Goal: Task Accomplishment & Management: Complete application form

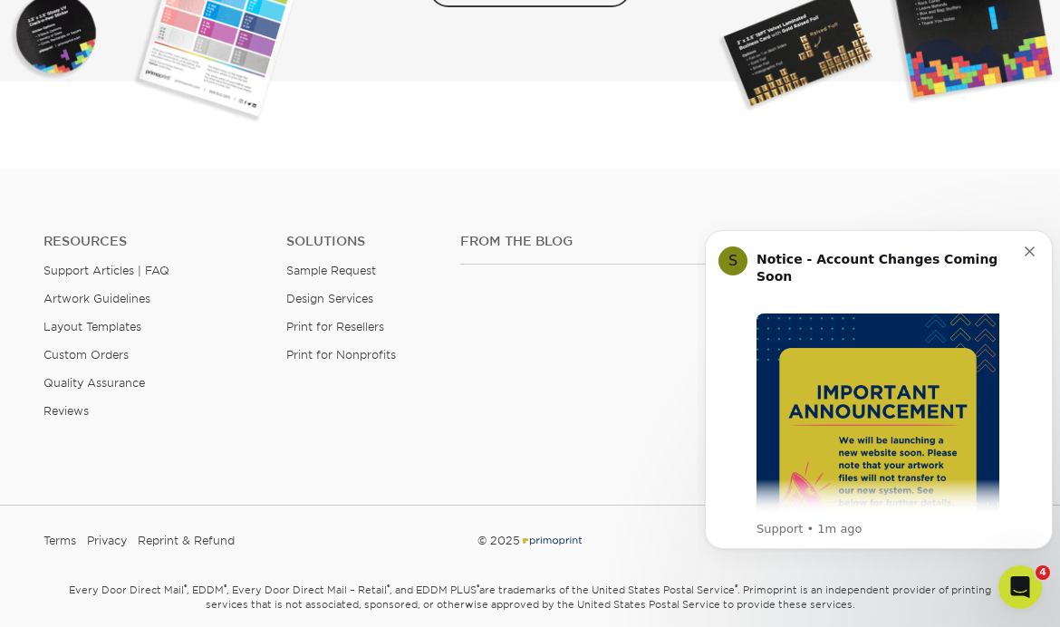
scroll to position [3221, 0]
click at [305, 321] on link "Print for Resellers" at bounding box center [335, 328] width 98 height 14
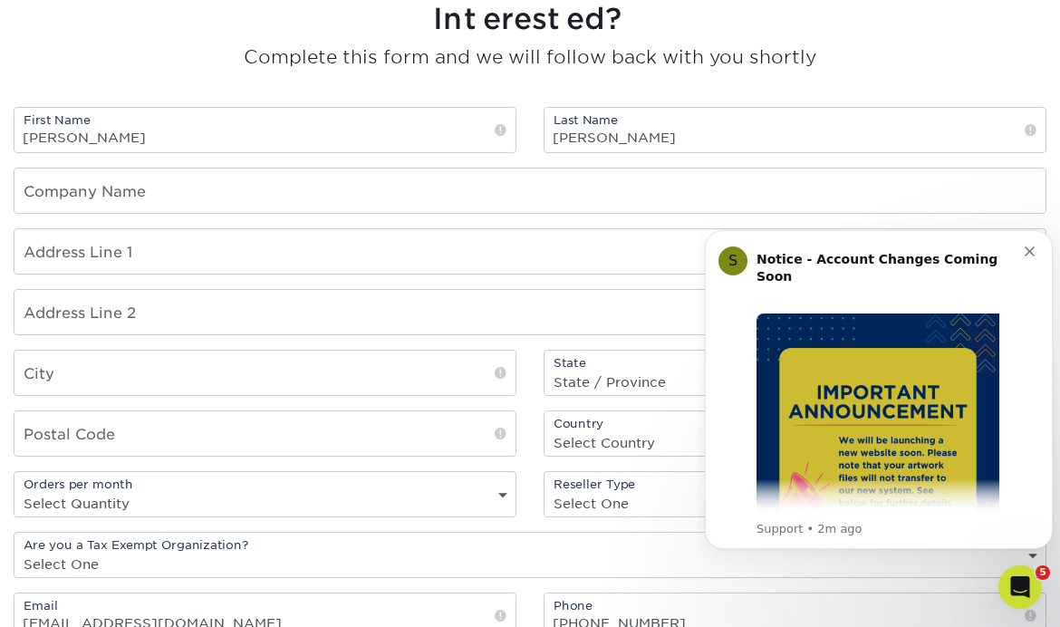
scroll to position [1353, 0]
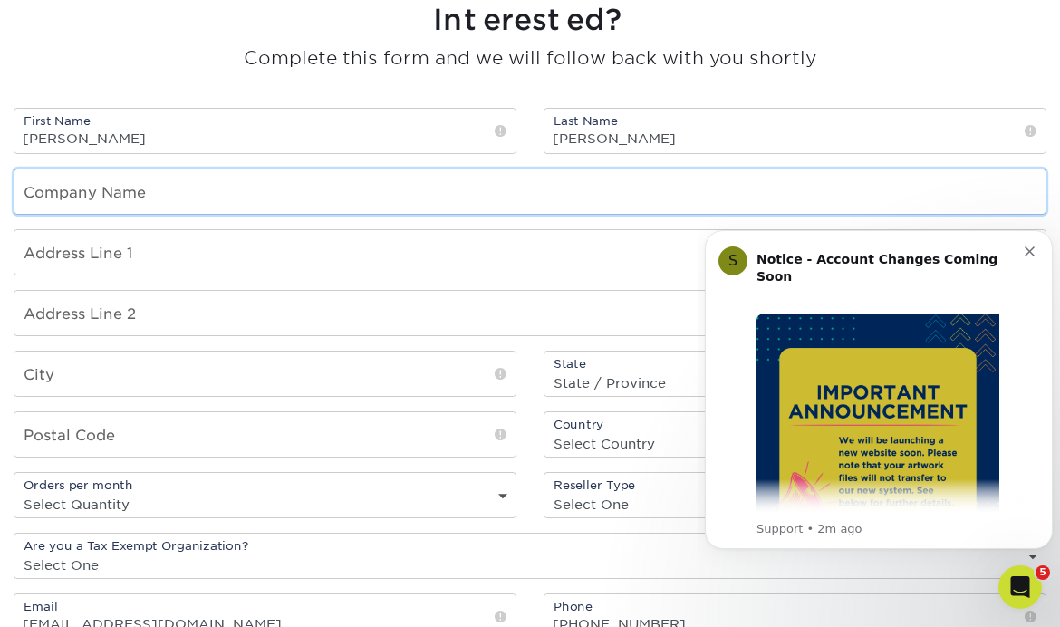
click at [36, 194] on input "text" at bounding box center [529, 191] width 1031 height 44
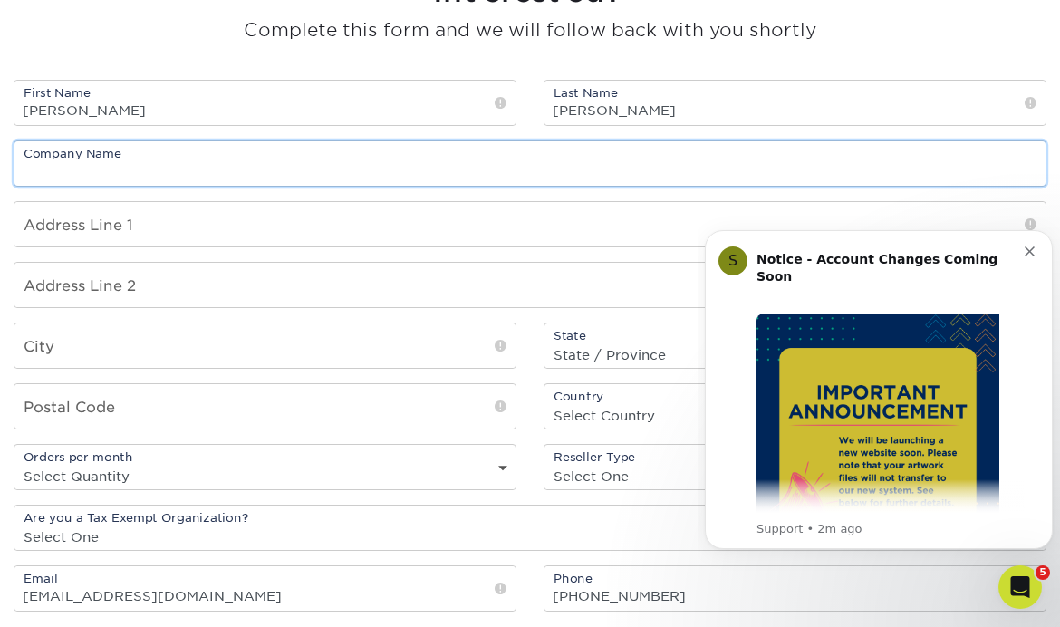
scroll to position [1352, 0]
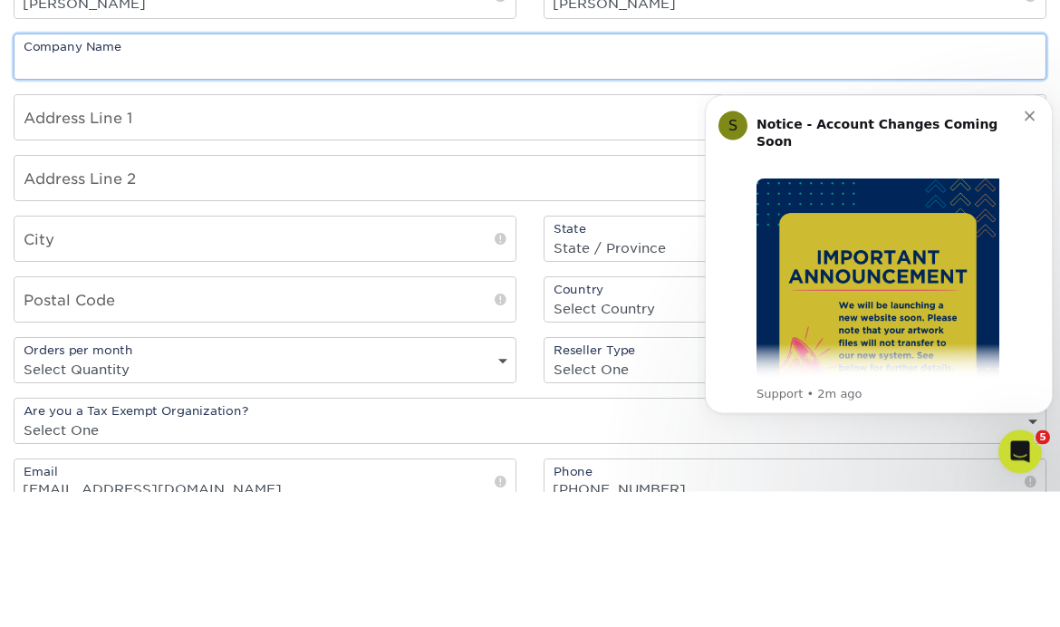
click at [29, 170] on input "text" at bounding box center [529, 192] width 1031 height 44
type input "Karen Peris"
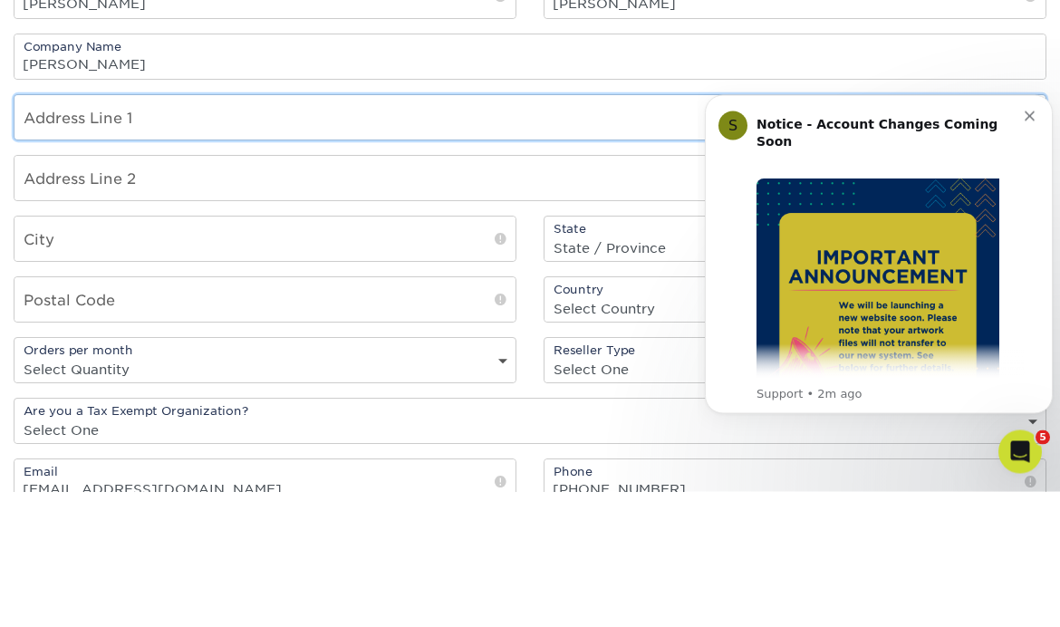
click at [49, 231] on input "text" at bounding box center [529, 253] width 1031 height 44
type input "931 Fountain Avenue"
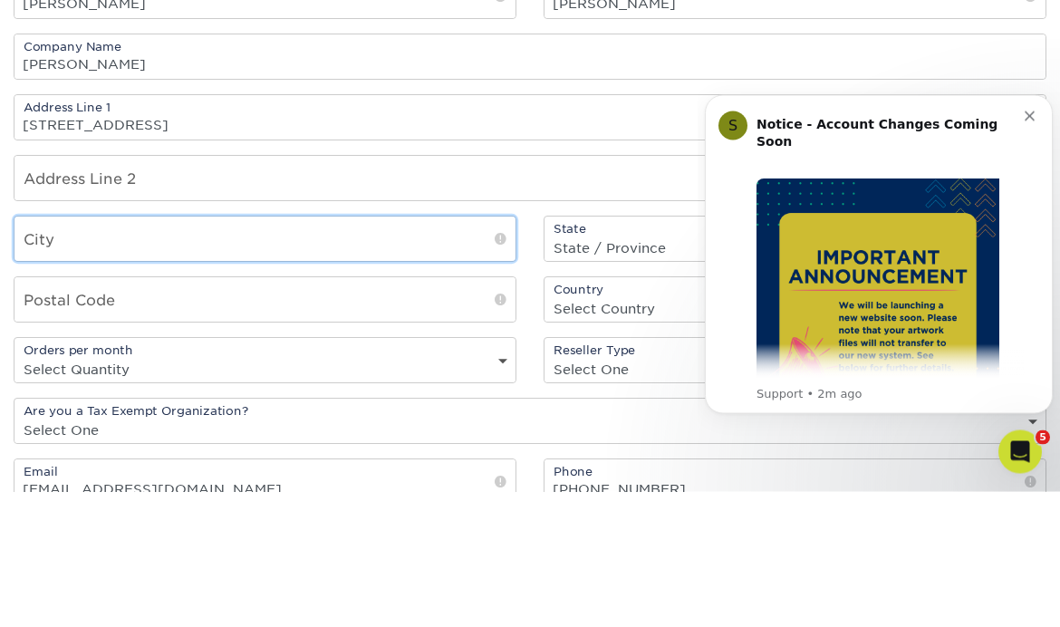
click at [63, 352] on input "text" at bounding box center [264, 374] width 501 height 44
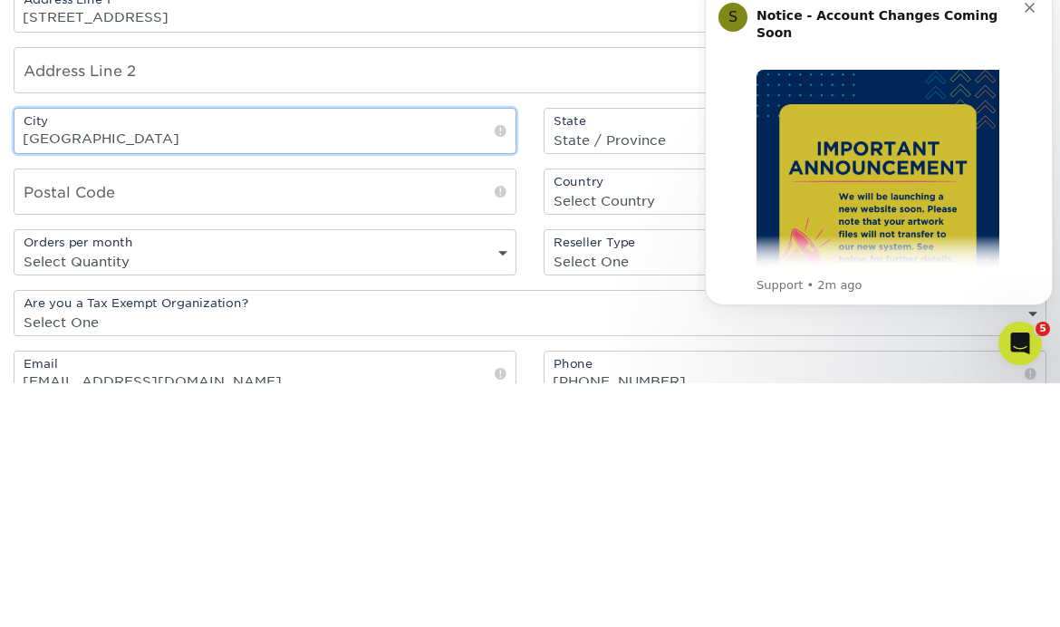
type input "Lancaster"
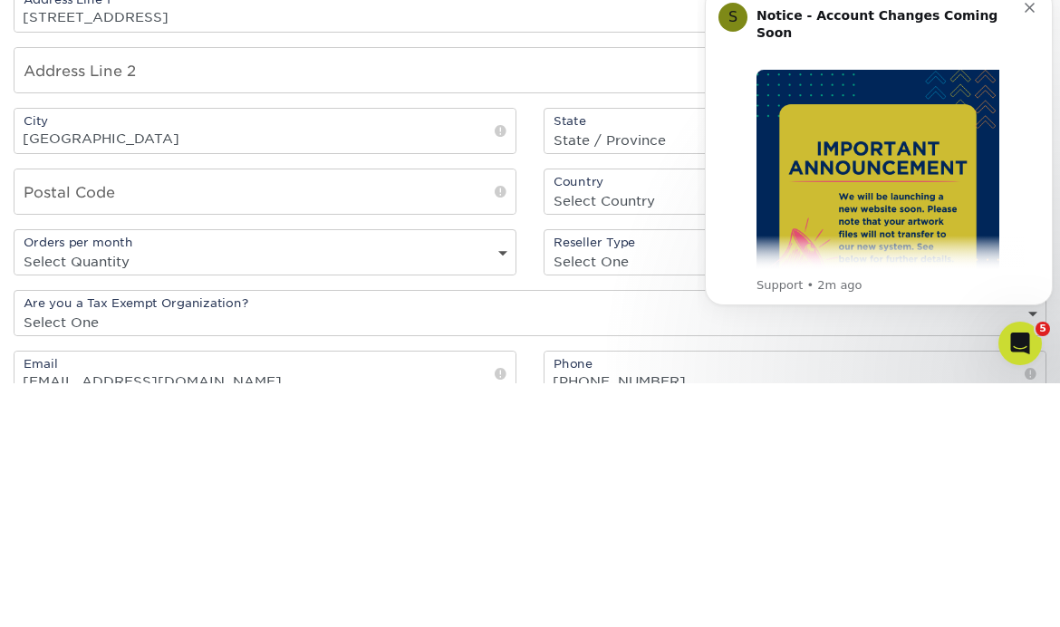
click at [624, 371] on select "State / Province Alabama Alaska Arizona Arkansas California Colorado Connecticu…" at bounding box center [795, 384] width 501 height 26
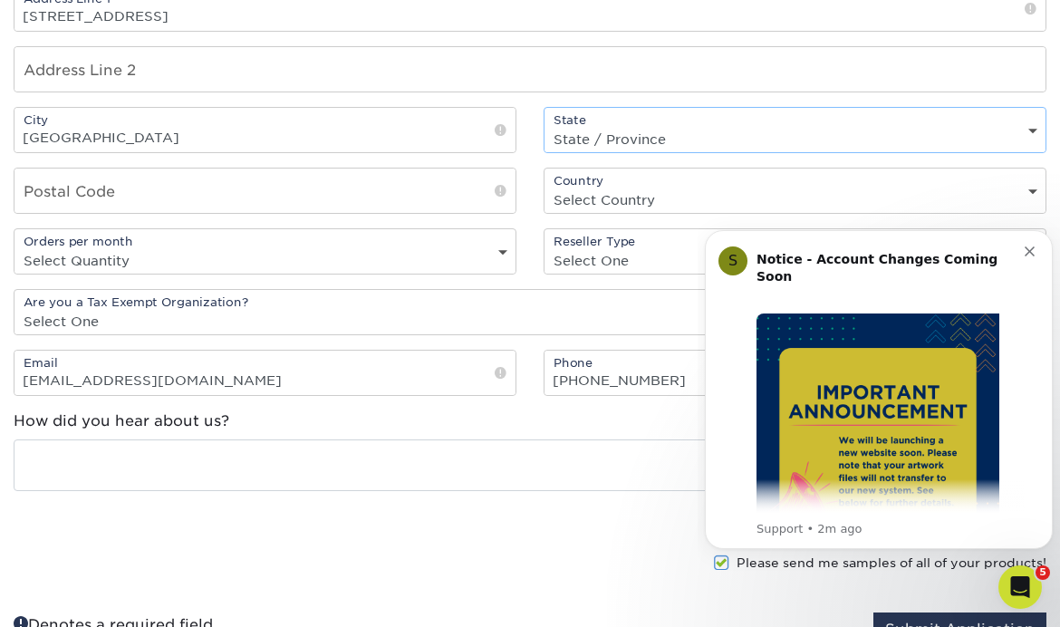
select select "PA"
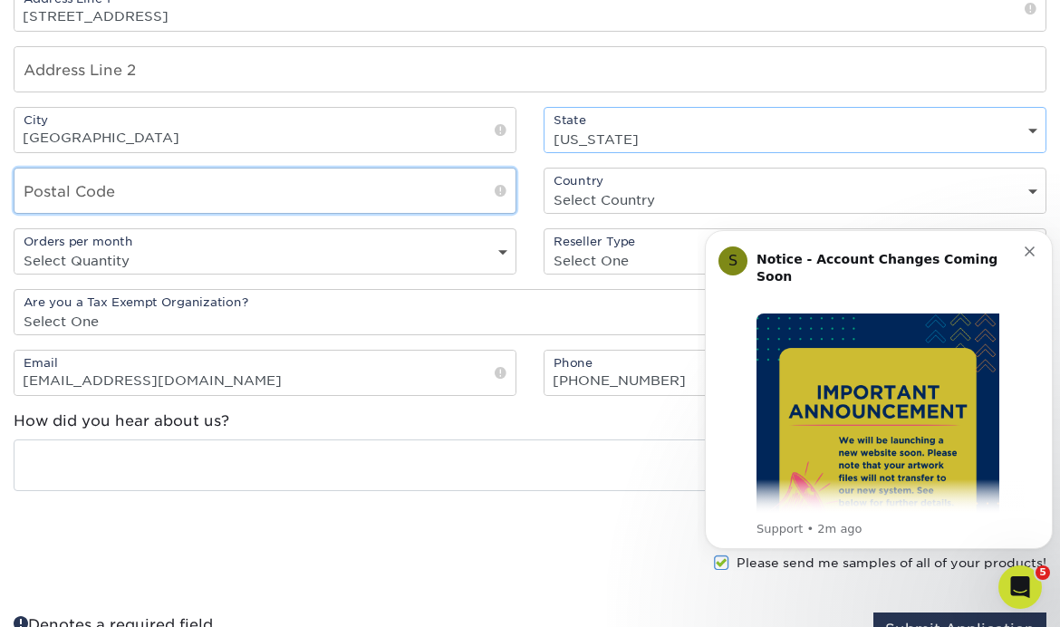
click at [37, 198] on input "text" at bounding box center [264, 191] width 501 height 44
type input "17601"
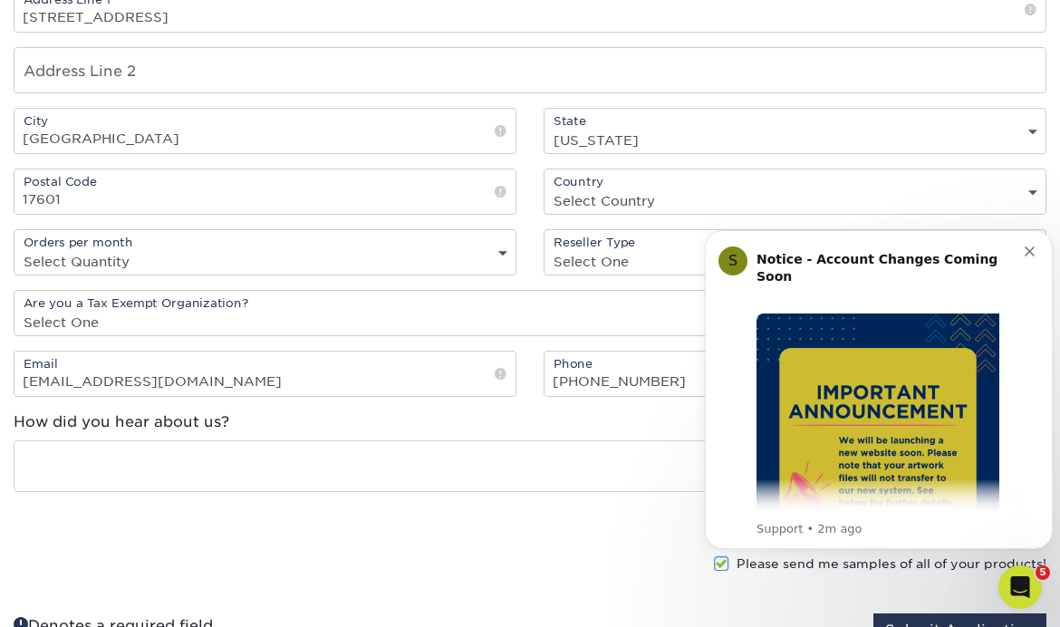
click at [802, 199] on select "Select Country United States Canada" at bounding box center [795, 201] width 501 height 26
select select "US"
click at [1001, 258] on select "Select One freelance graphic designer print broker / reseller print shop other" at bounding box center [795, 260] width 501 height 26
select select "other"
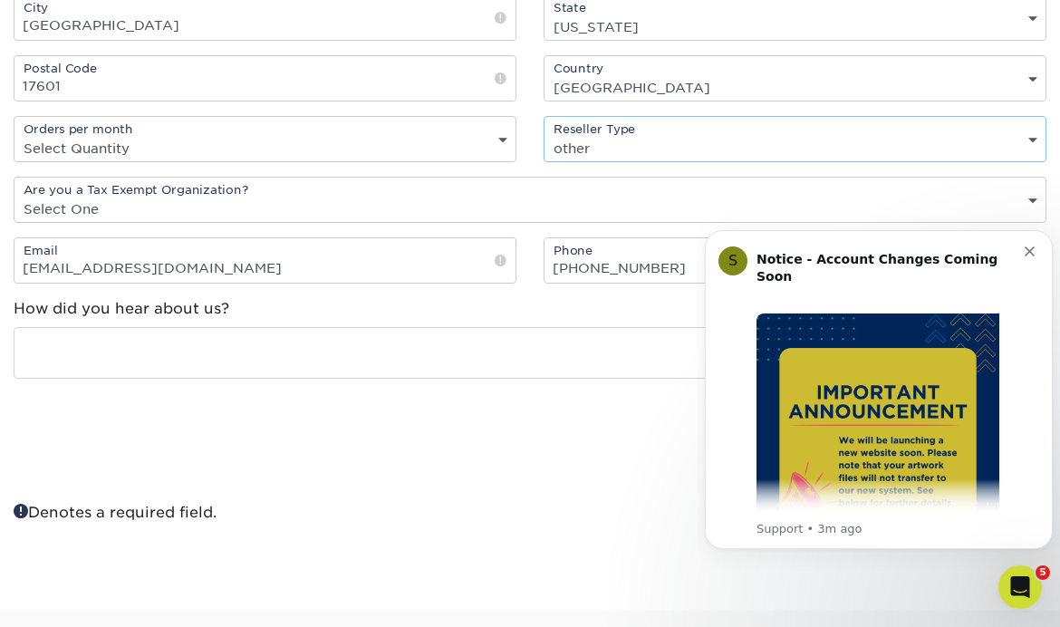
scroll to position [1722, 0]
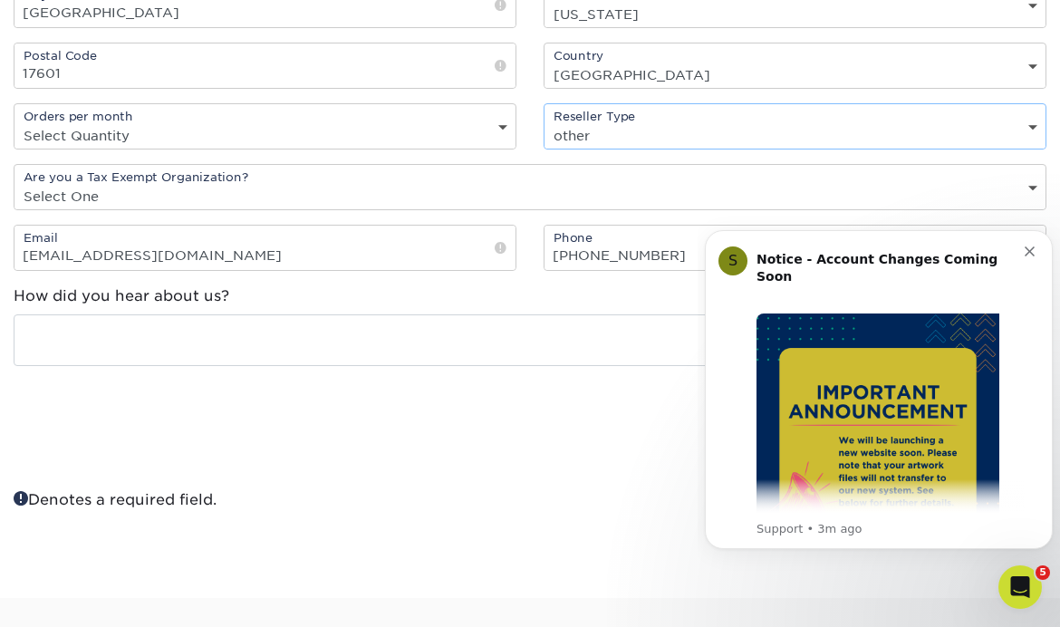
click at [1030, 194] on select "Select One Yes No" at bounding box center [529, 196] width 1031 height 26
select select "no"
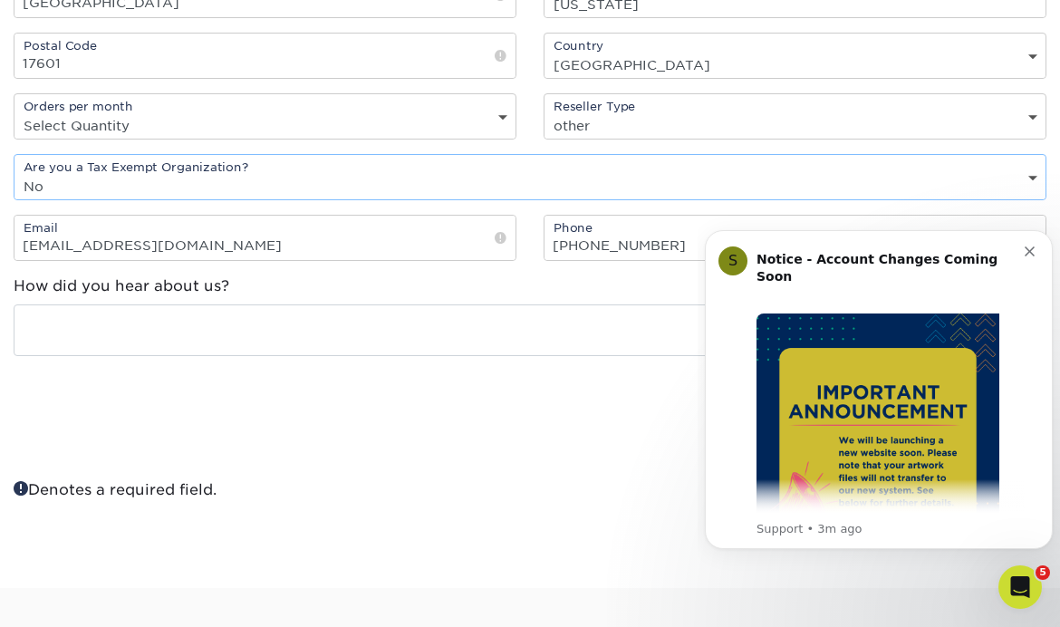
scroll to position [1731, 0]
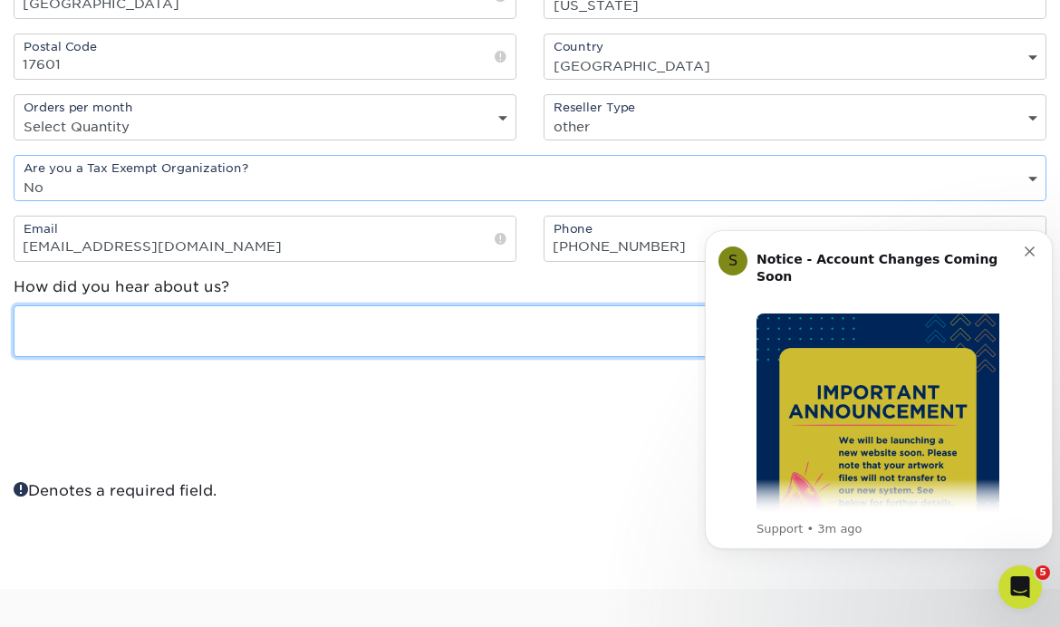
click at [49, 331] on textarea at bounding box center [530, 331] width 1033 height 52
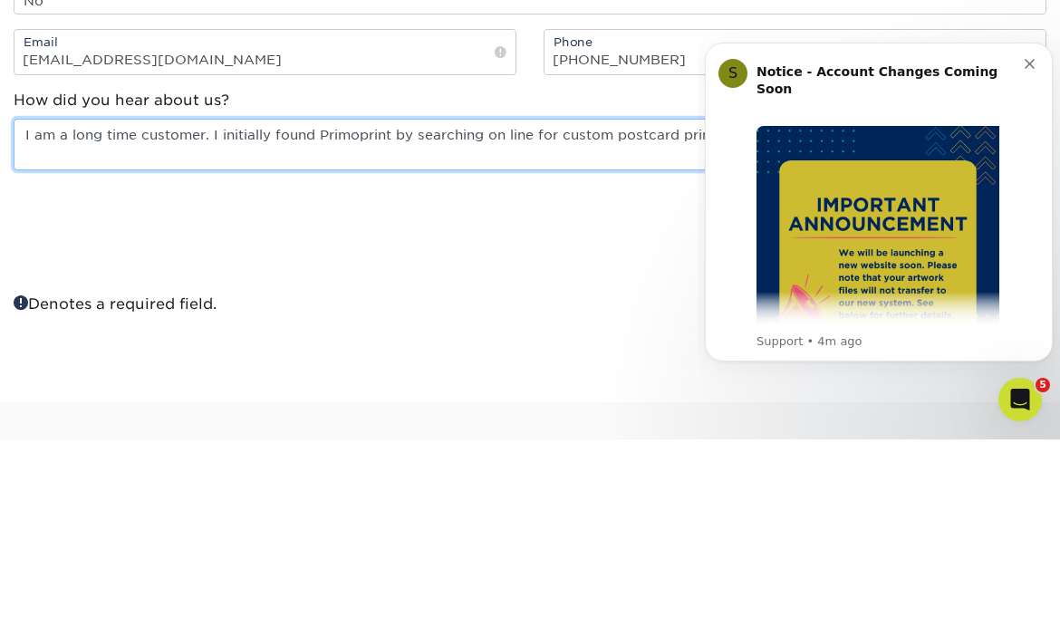
type textarea "I am a long time customer. I initially found Primoprint by searching on line fo…"
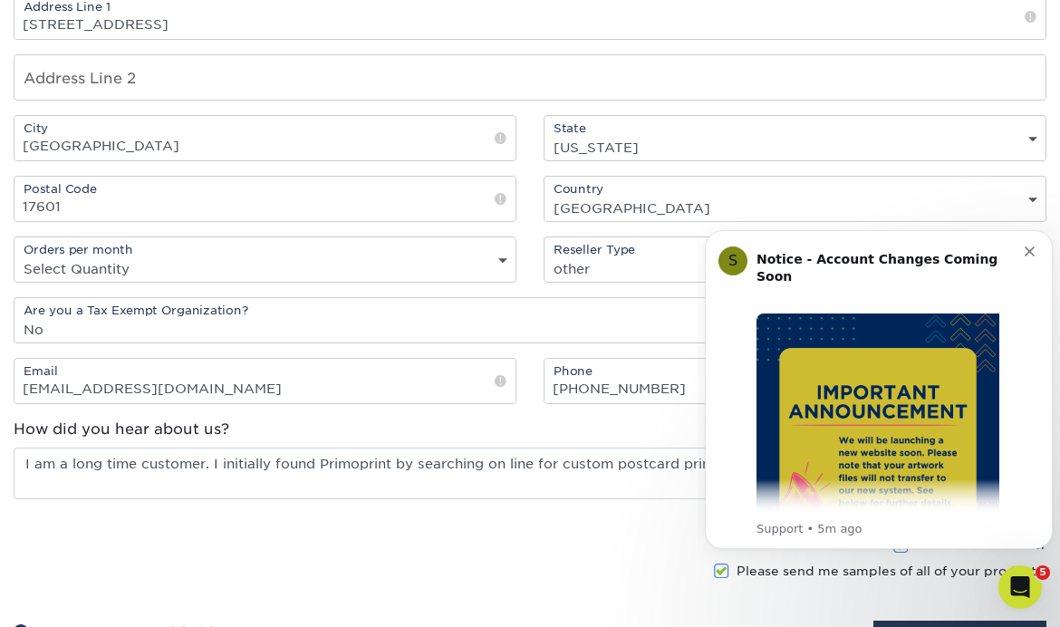
scroll to position [1583, 0]
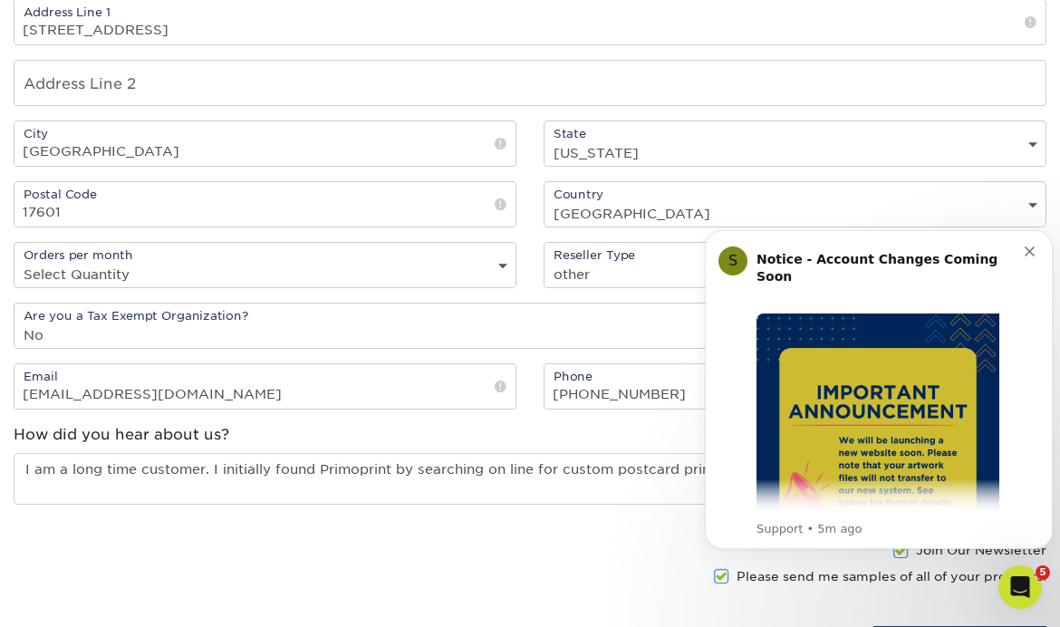
click at [487, 275] on select "Select Quantity 1 - 9 10 - 19 20 or more" at bounding box center [264, 274] width 501 height 26
select select "1-9"
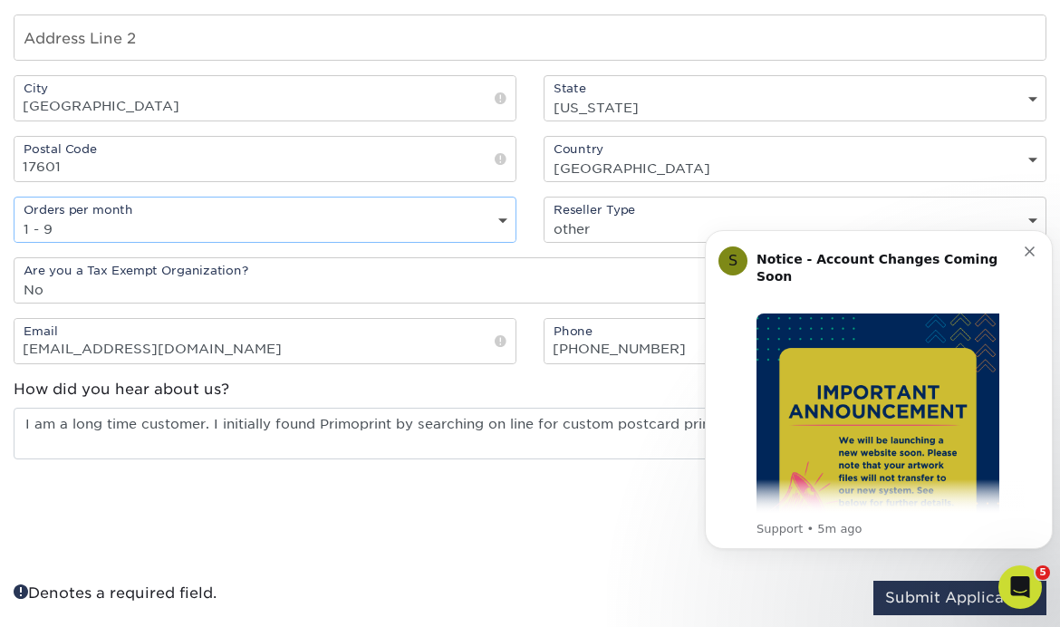
scroll to position [1623, 0]
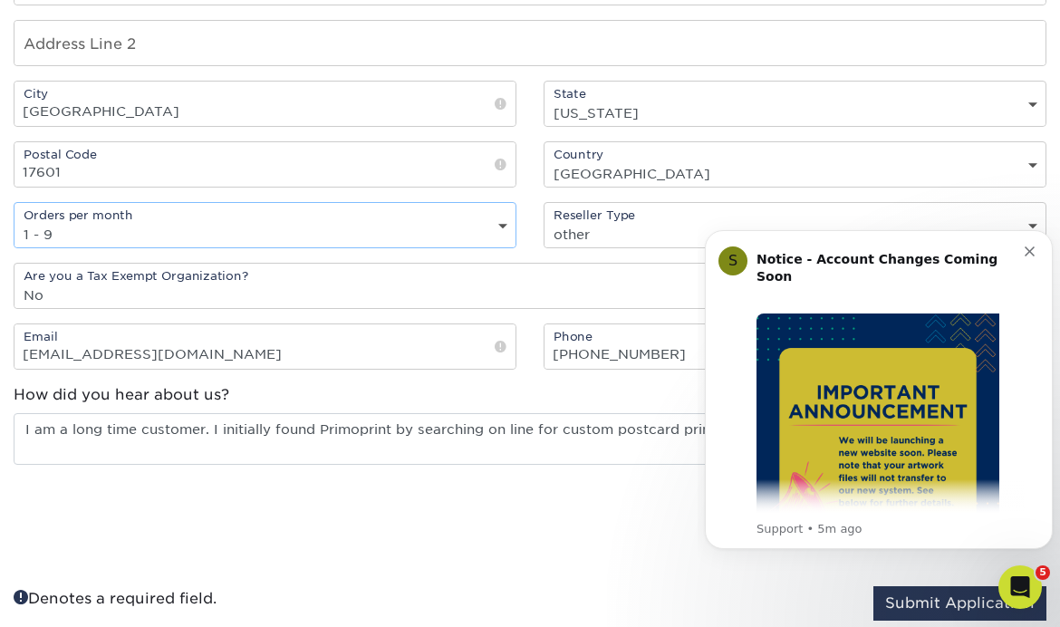
click at [1030, 236] on select "Select One freelance graphic designer print broker / reseller print shop other" at bounding box center [795, 234] width 501 height 26
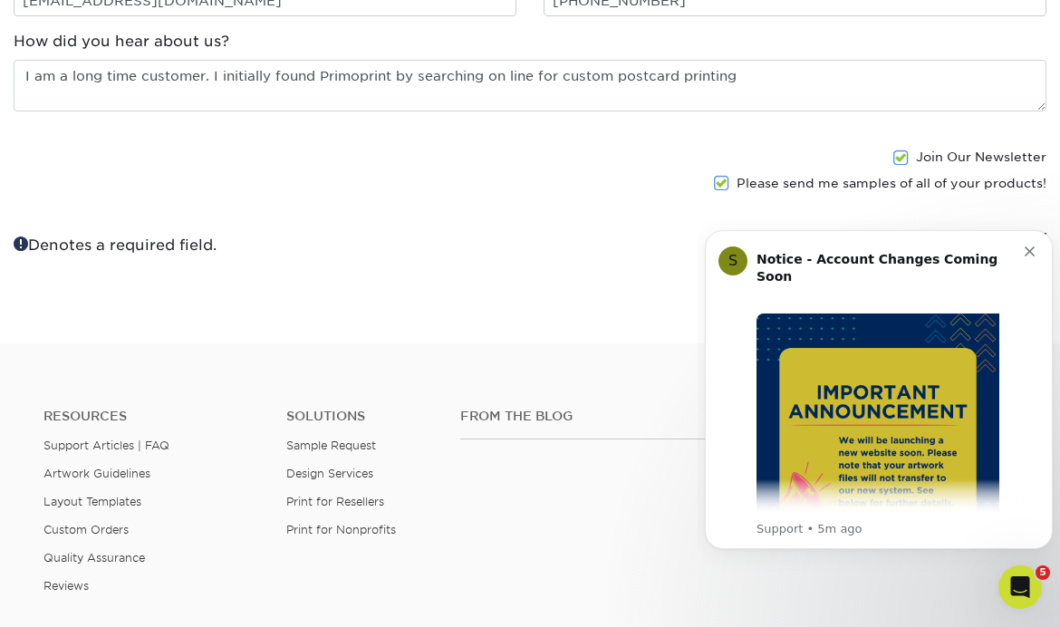
scroll to position [1978, 0]
click at [729, 188] on span at bounding box center [721, 181] width 15 height 17
click at [0, 0] on input "Please send me samples of all of your products!" at bounding box center [0, 0] width 0 height 0
click at [902, 165] on span at bounding box center [900, 156] width 15 height 17
click at [0, 0] on input "Join Our Newsletter" at bounding box center [0, 0] width 0 height 0
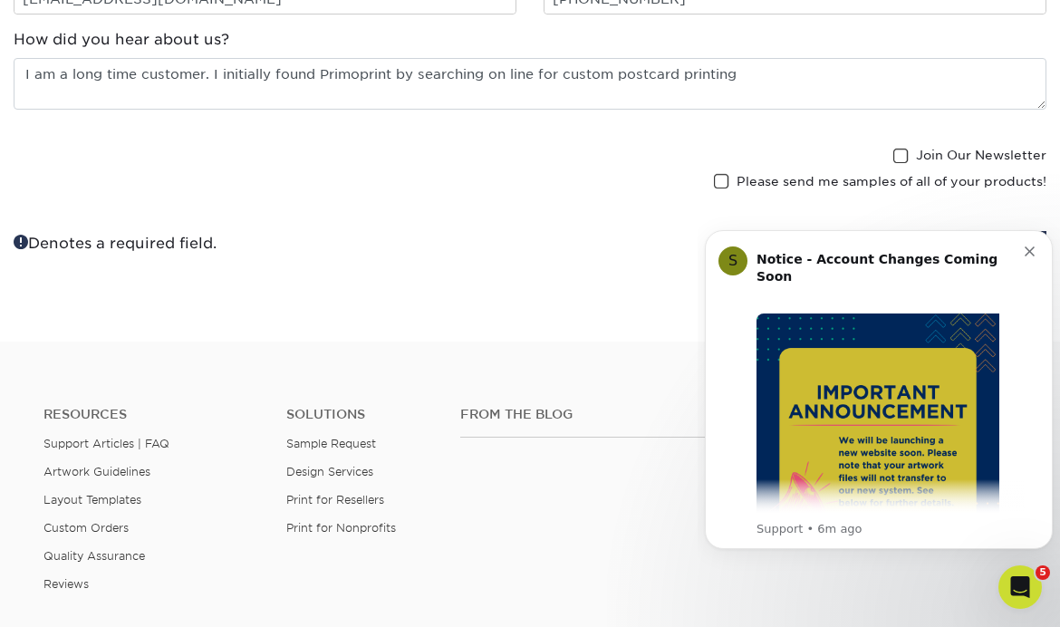
click at [1007, 264] on button "Submit Application" at bounding box center [959, 248] width 173 height 34
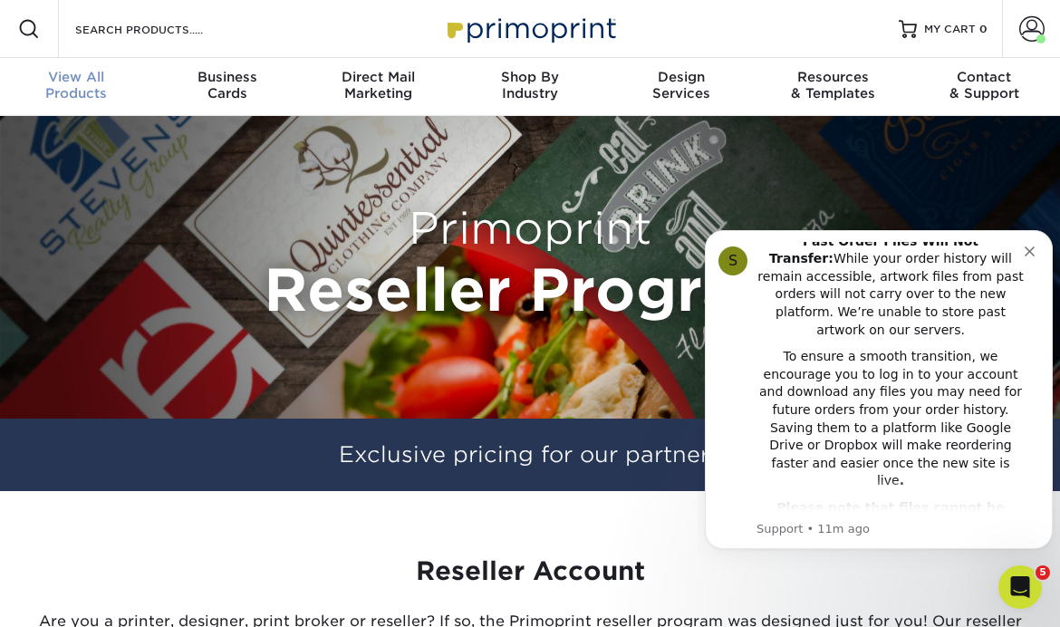
click at [82, 82] on span "View All" at bounding box center [75, 77] width 151 height 16
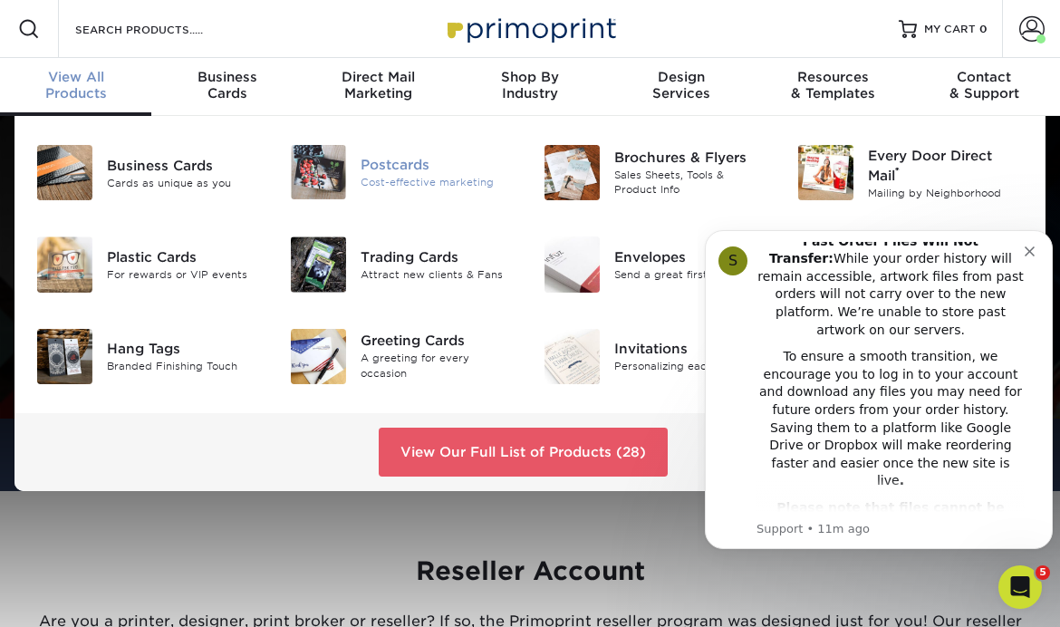
click at [344, 160] on img at bounding box center [318, 172] width 55 height 54
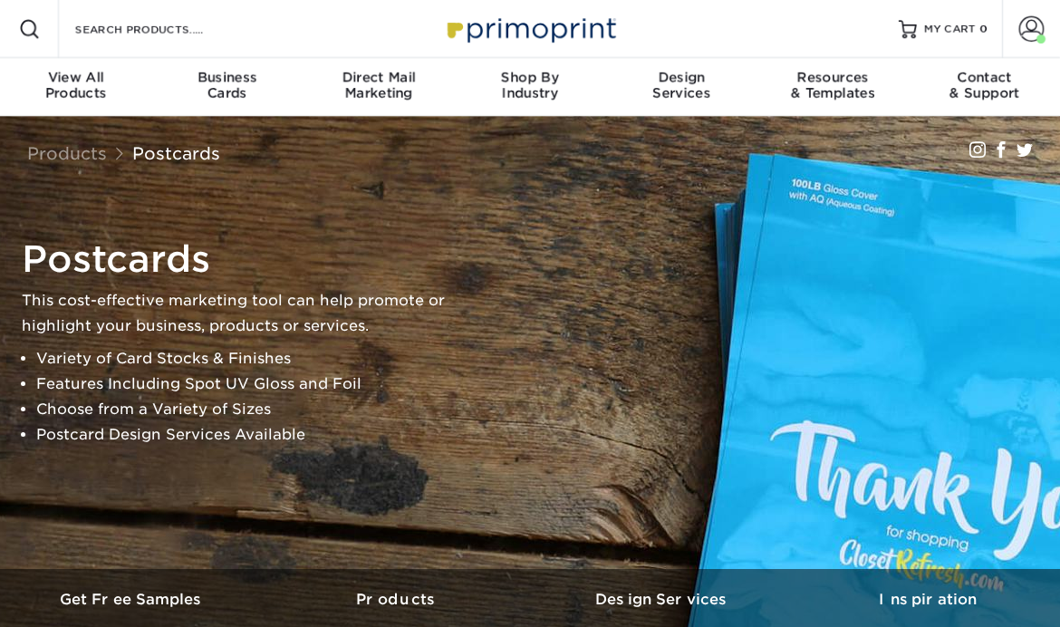
click at [324, 175] on div "Products Postcards Instagram Facebook Twitter" at bounding box center [530, 153] width 1033 height 47
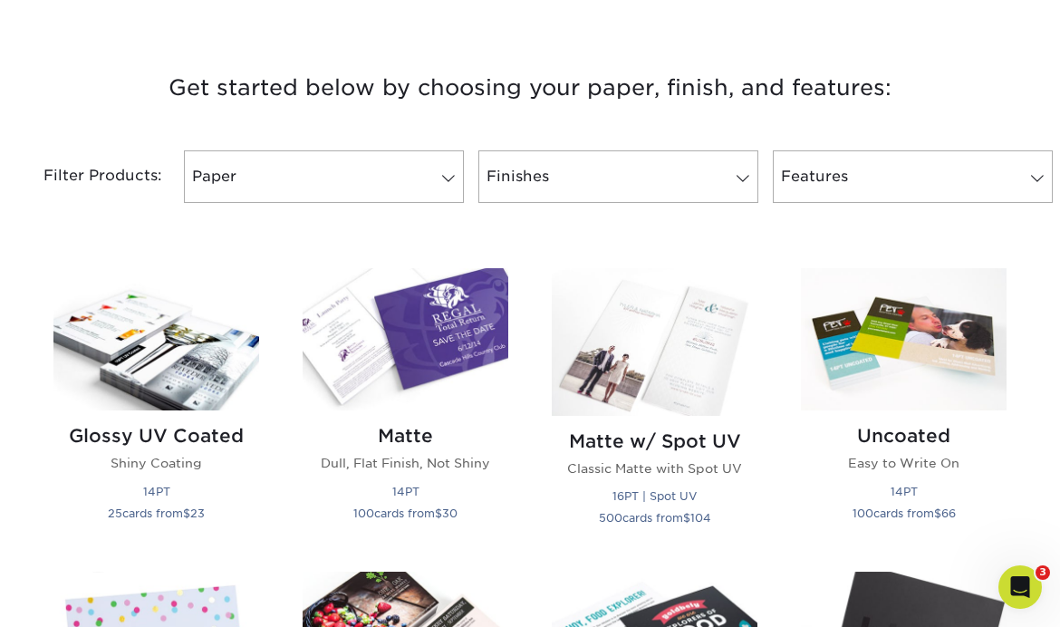
scroll to position [682, 0]
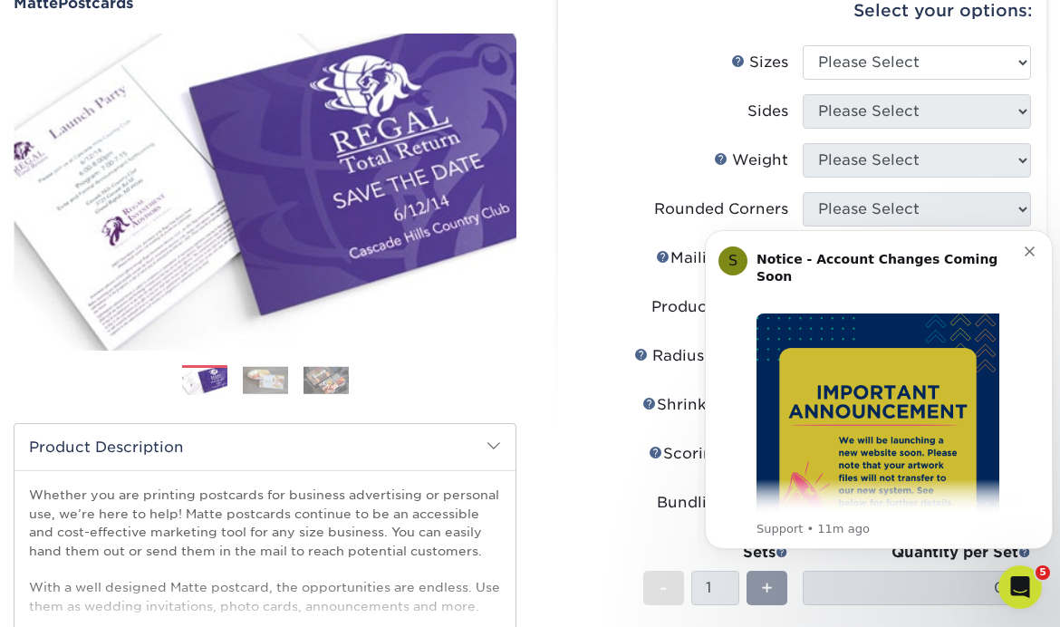
scroll to position [186, 0]
